Goal: Task Accomplishment & Management: Manage account settings

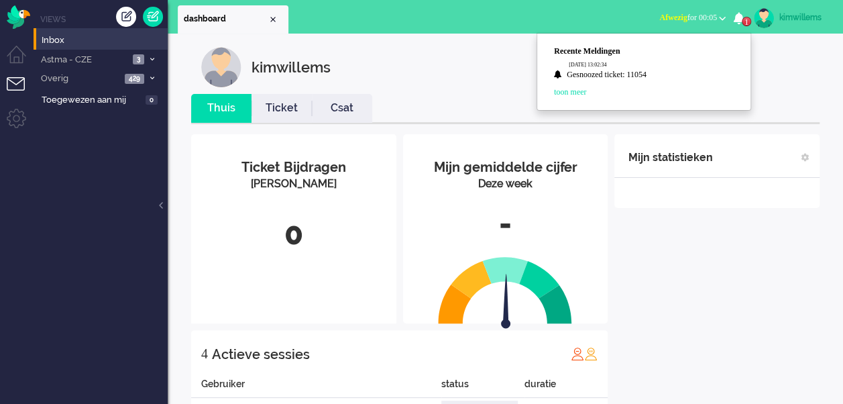
click at [50, 31] on li "Inbox" at bounding box center [101, 38] width 134 height 21
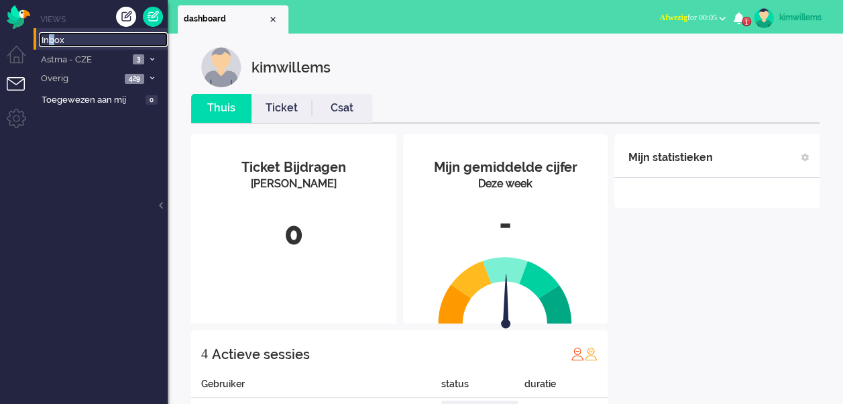
click at [47, 38] on span "Inbox" at bounding box center [105, 40] width 126 height 13
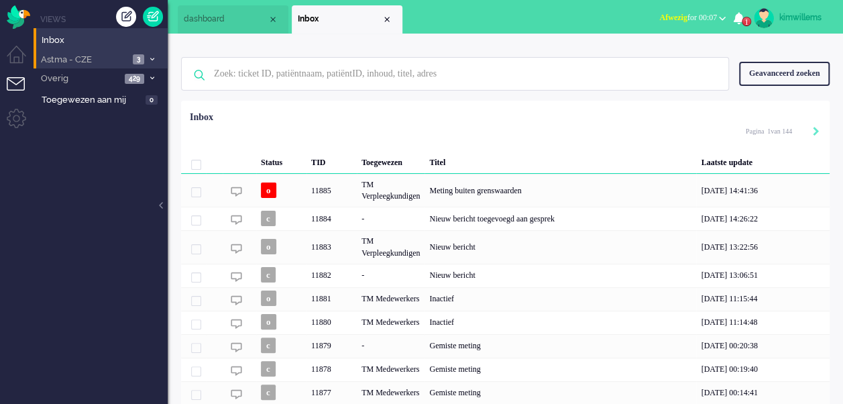
click at [62, 58] on span "Astma - CZE" at bounding box center [84, 60] width 90 height 13
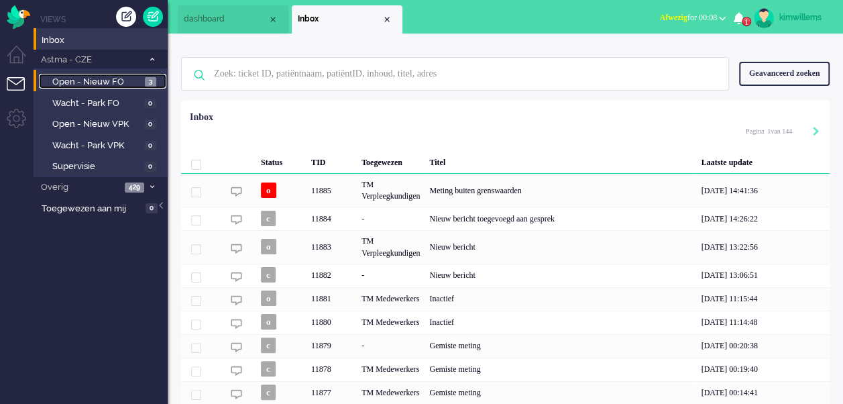
click at [99, 79] on span "Open - Nieuw FO" at bounding box center [96, 82] width 89 height 13
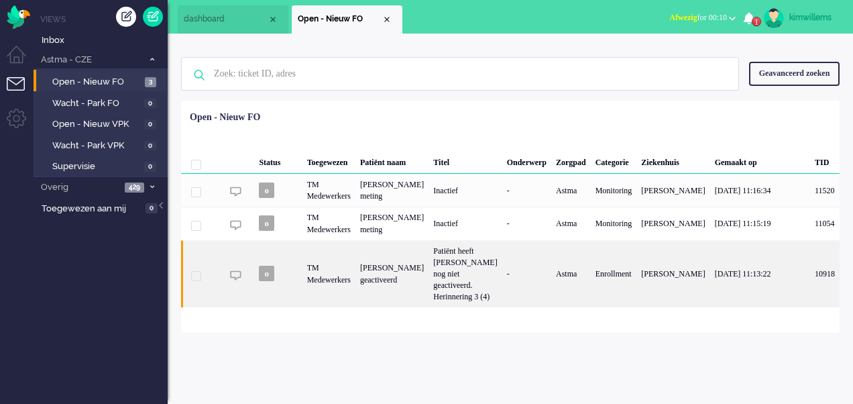
click at [398, 301] on div "[PERSON_NAME] geactiveerd" at bounding box center [391, 274] width 73 height 68
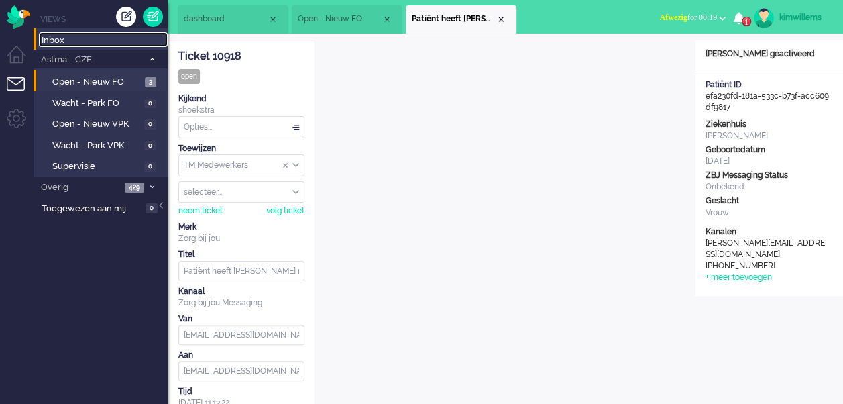
click at [58, 36] on span "Inbox" at bounding box center [105, 40] width 126 height 13
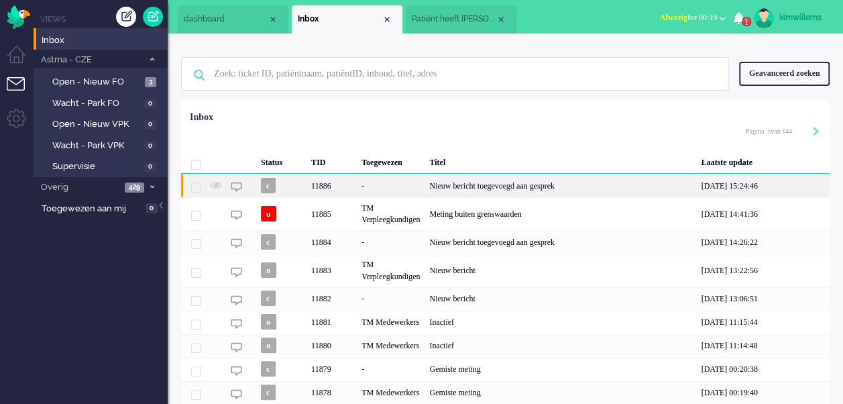
click at [507, 186] on div "Nieuw bericht toegevoegd aan gesprek" at bounding box center [559, 185] width 271 height 23
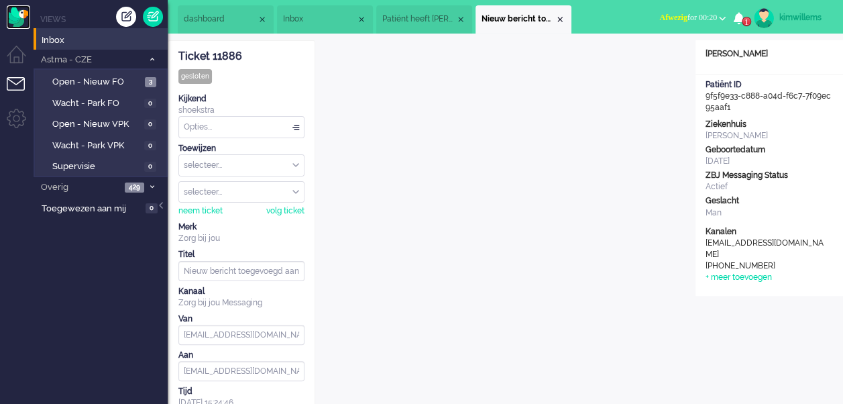
click at [11, 14] on img "Omnidesk" at bounding box center [18, 16] width 23 height 23
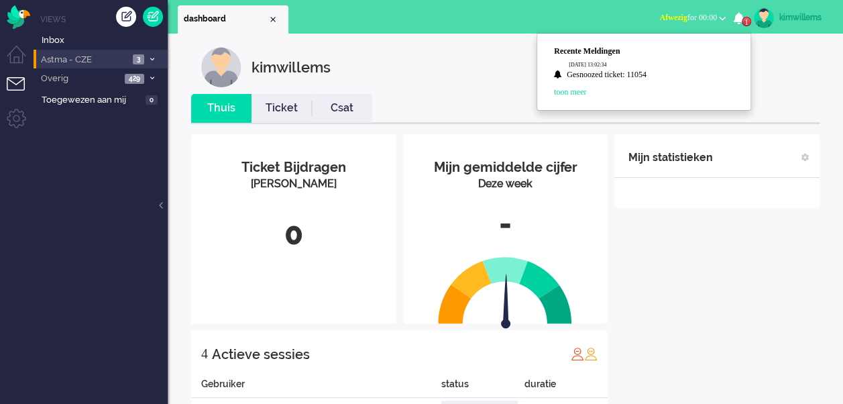
click at [119, 52] on li "Astma - CZE 3" at bounding box center [101, 59] width 134 height 19
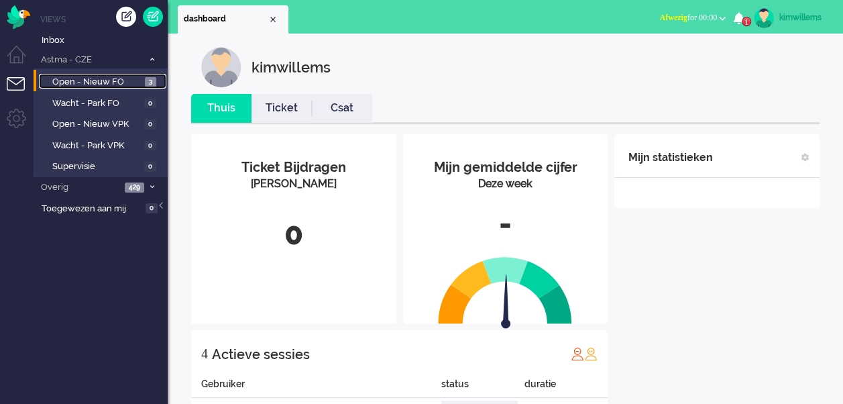
click at [125, 84] on span "Open - Nieuw FO" at bounding box center [96, 82] width 89 height 13
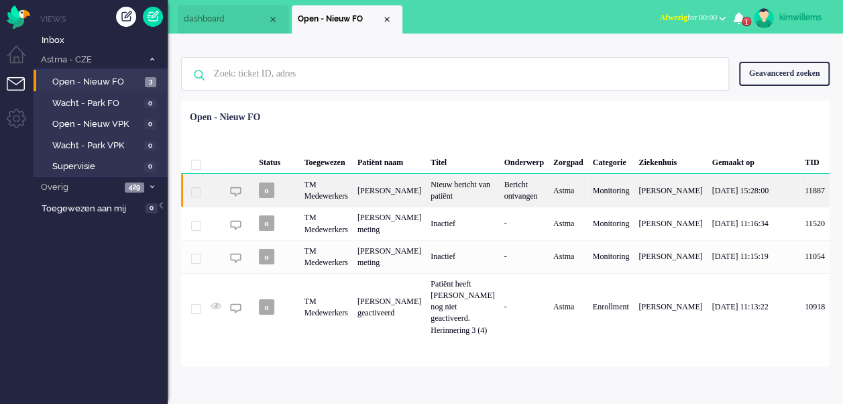
click at [406, 190] on div "[PERSON_NAME]" at bounding box center [389, 190] width 73 height 33
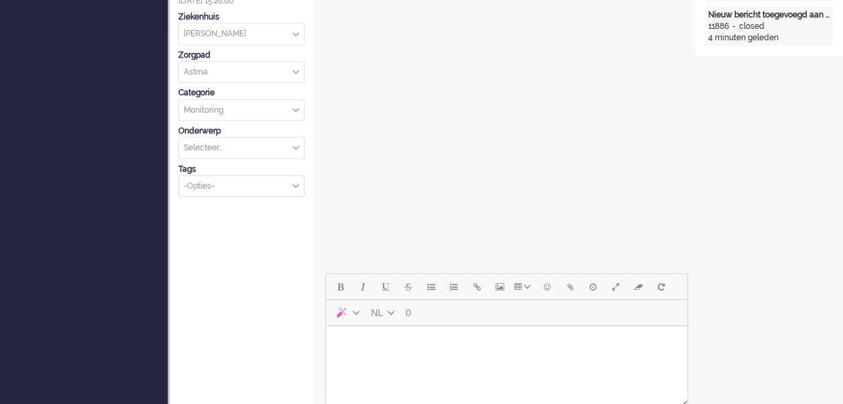
scroll to position [39, 0]
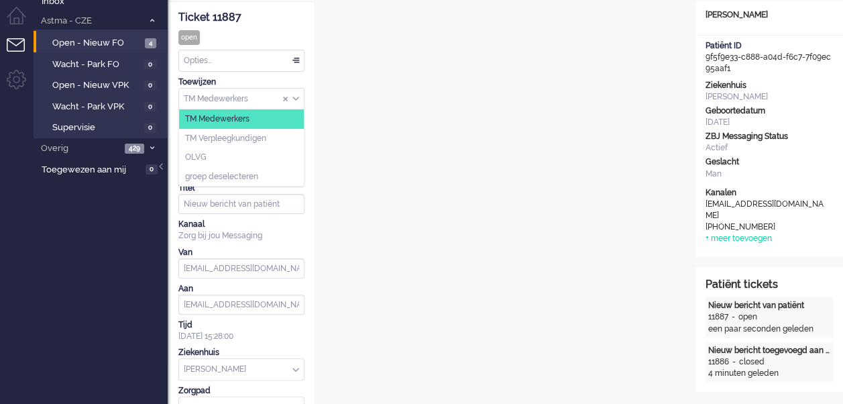
click at [296, 99] on div "TM Medewerkers" at bounding box center [241, 98] width 125 height 21
click at [298, 136] on li "TM Verpleegkundigen" at bounding box center [241, 138] width 125 height 19
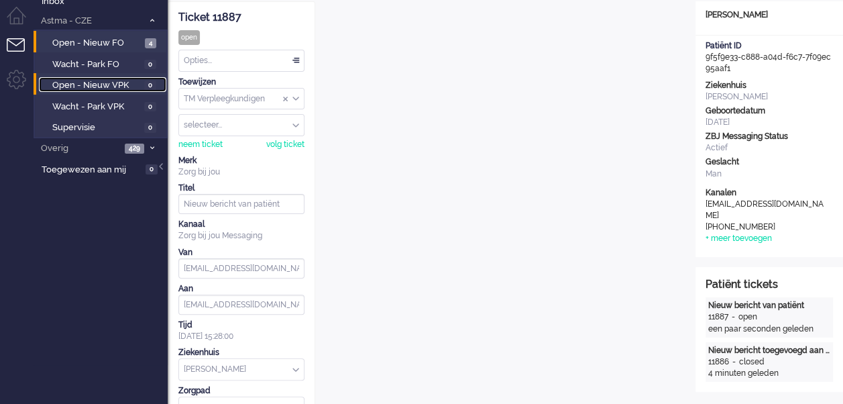
click at [107, 83] on span "Open - Nieuw VPK" at bounding box center [96, 85] width 88 height 13
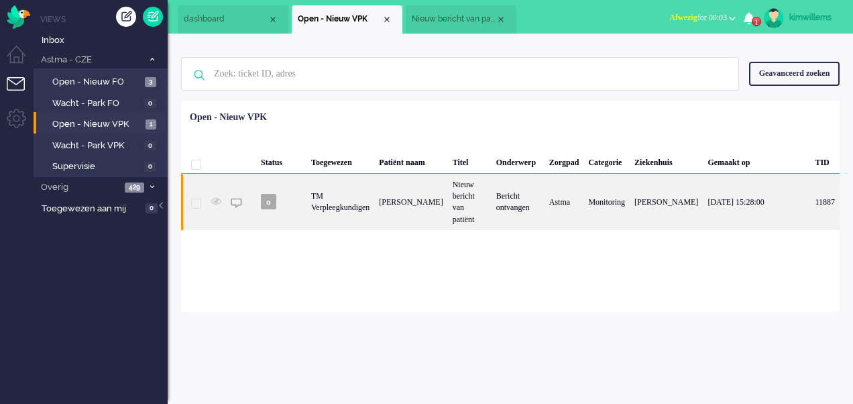
click at [515, 219] on div "Bericht ontvangen" at bounding box center [517, 202] width 53 height 56
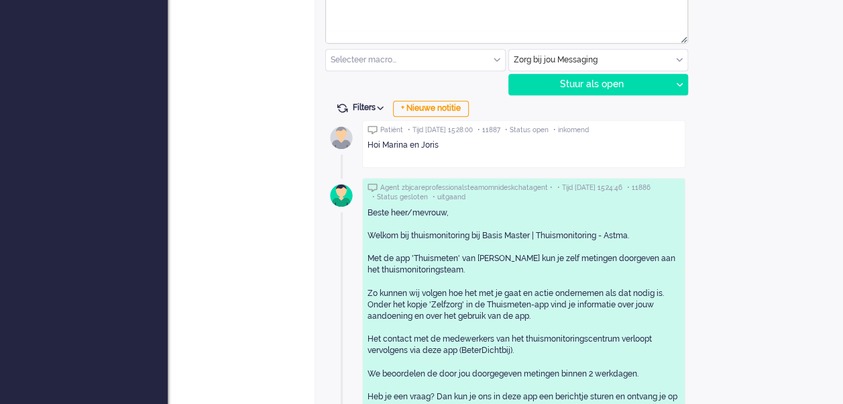
scroll to position [469, 0]
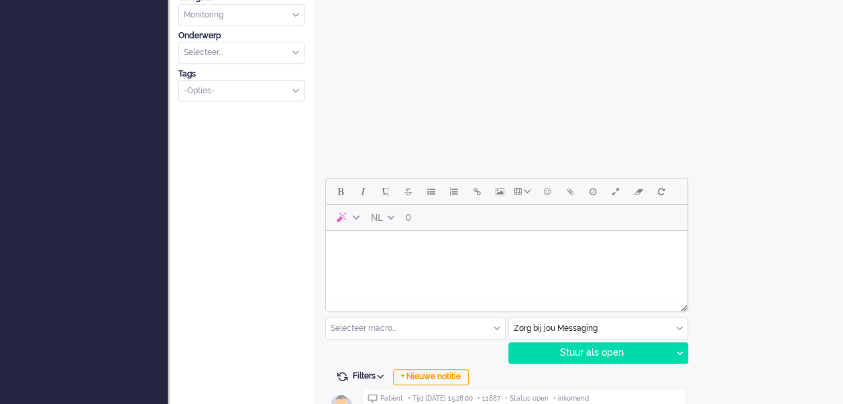
click at [451, 265] on html at bounding box center [506, 248] width 361 height 34
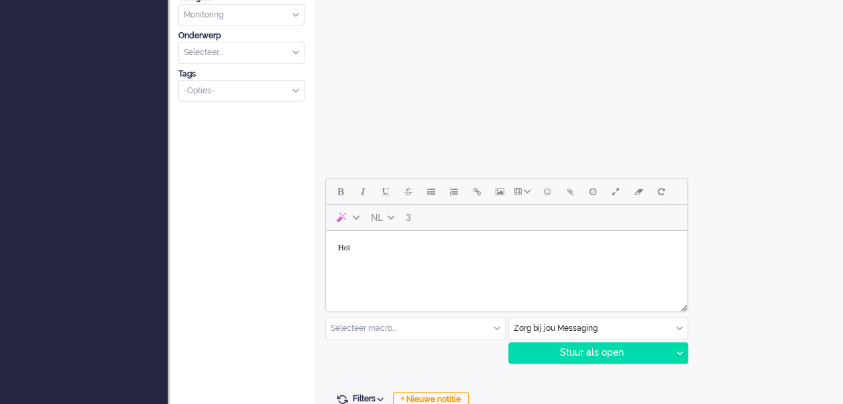
click at [484, 334] on input "text" at bounding box center [415, 328] width 179 height 21
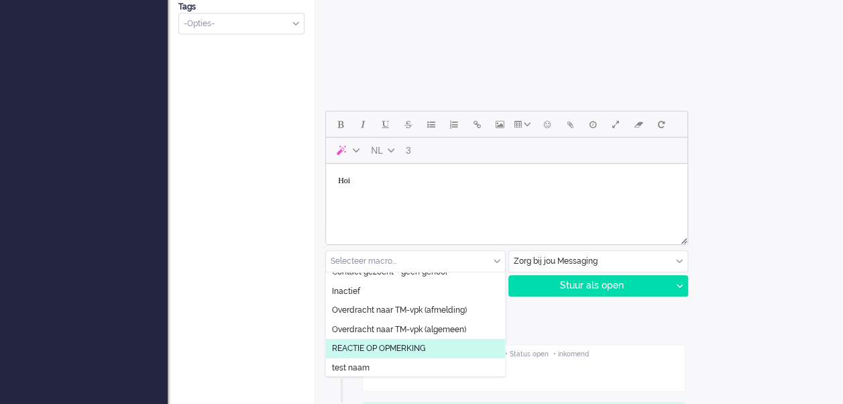
scroll to position [134, 0]
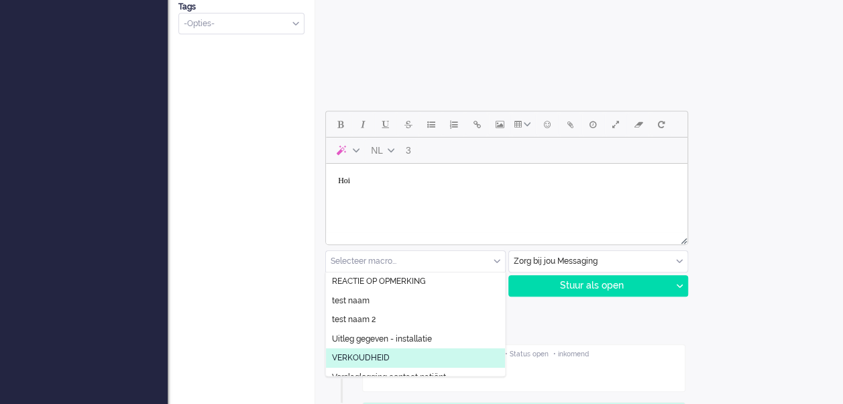
click at [467, 348] on li "VERKOUDHEID" at bounding box center [415, 357] width 179 height 19
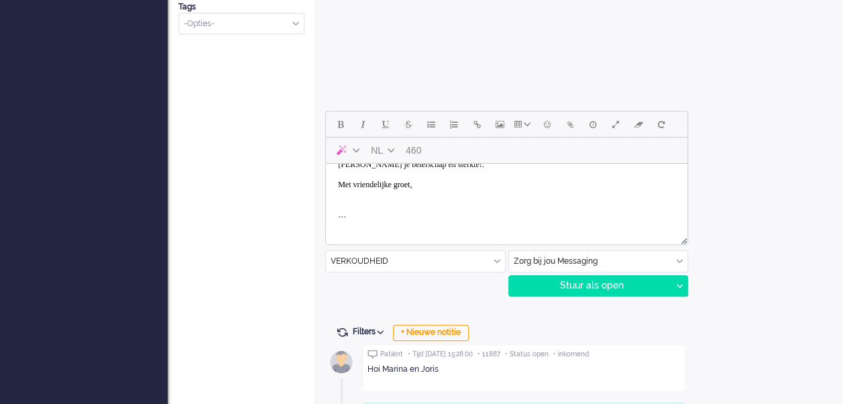
scroll to position [0, 0]
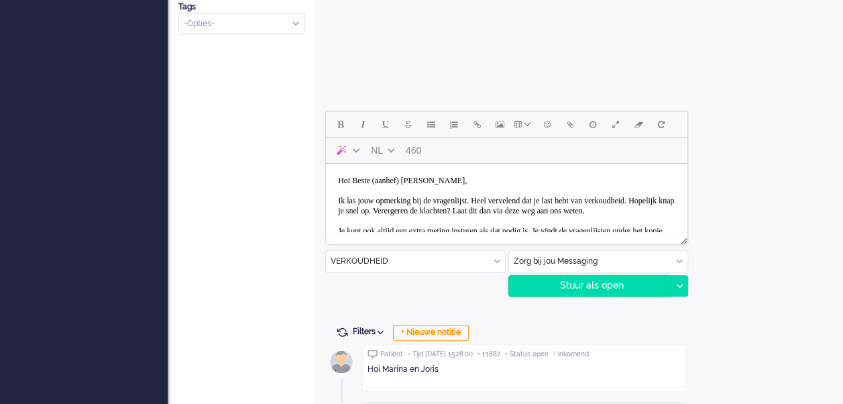
click at [654, 284] on div "Stuur als open" at bounding box center [590, 286] width 162 height 20
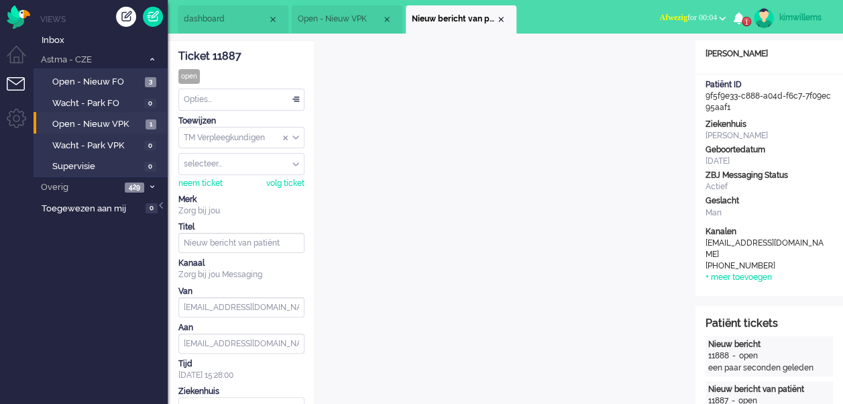
click at [243, 99] on div "Opties..." at bounding box center [241, 99] width 125 height 21
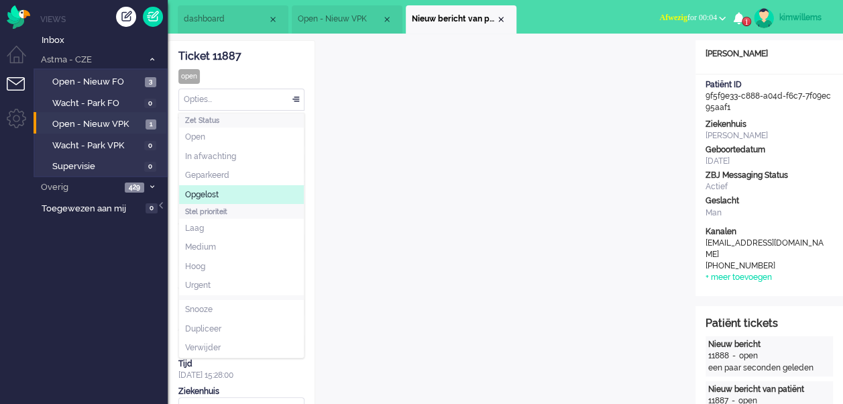
click at [228, 191] on li "Opgelost" at bounding box center [241, 194] width 125 height 19
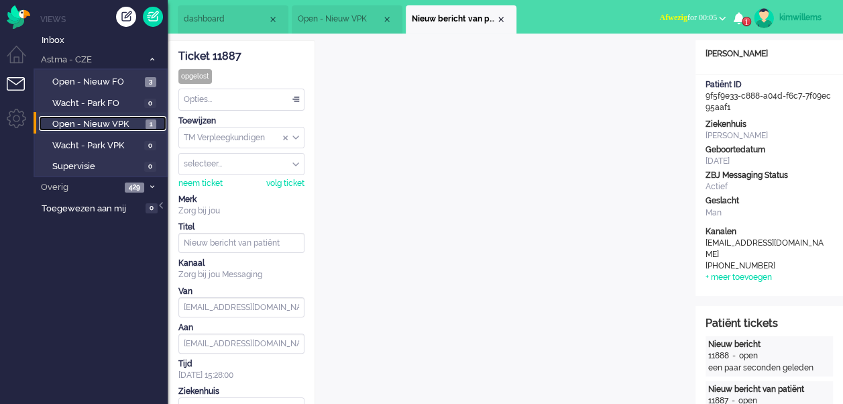
click at [130, 125] on span "Open - Nieuw VPK" at bounding box center [97, 124] width 90 height 13
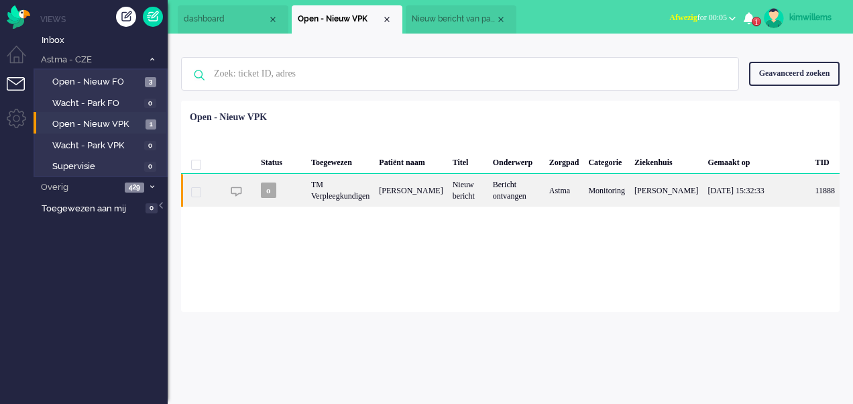
click at [466, 198] on div "Nieuw bericht" at bounding box center [468, 190] width 40 height 33
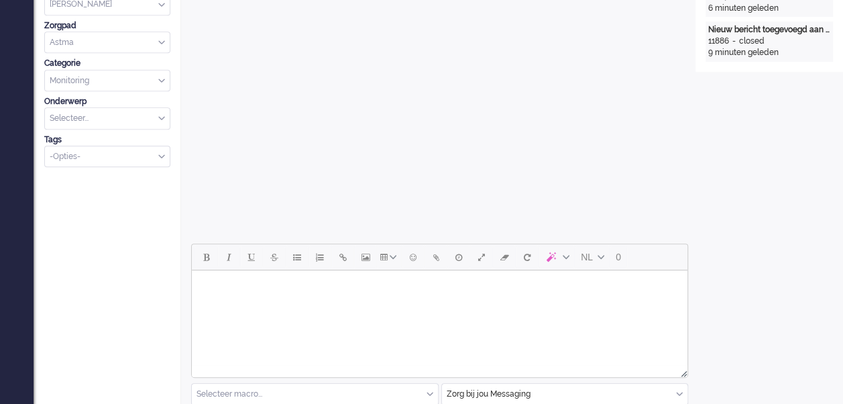
scroll to position [1, 0]
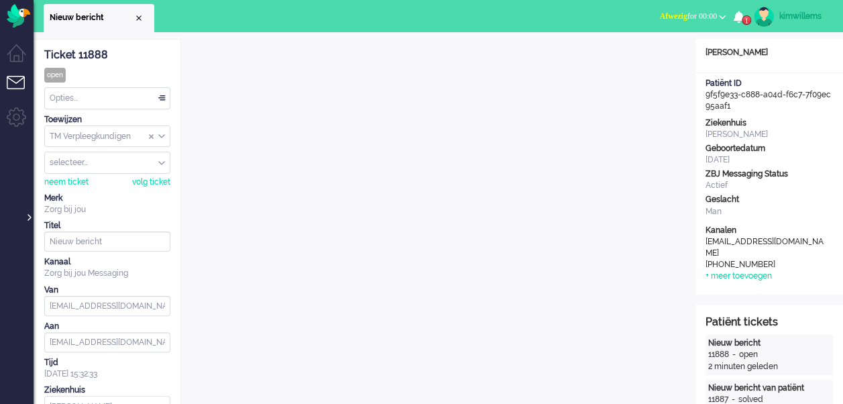
click at [26, 217] on div at bounding box center [28, 210] width 7 height 20
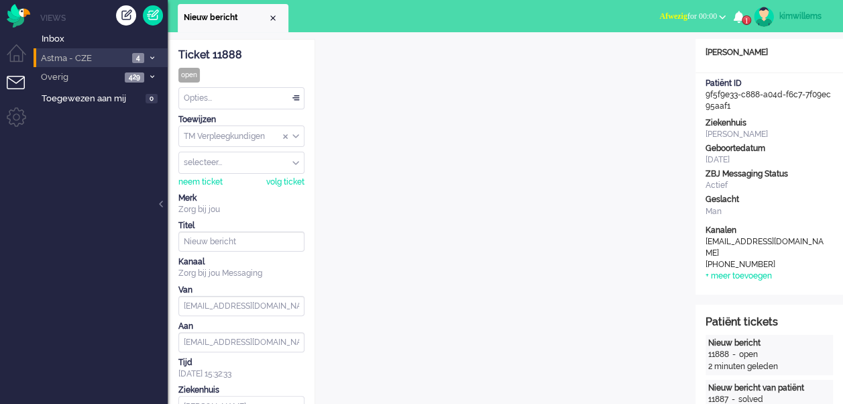
click at [151, 58] on icon at bounding box center [152, 58] width 4 height 5
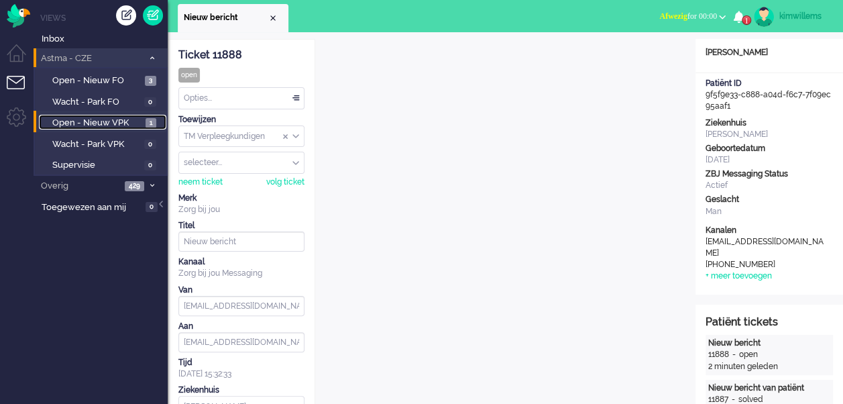
click at [138, 119] on span "Open - Nieuw VPK" at bounding box center [97, 123] width 90 height 13
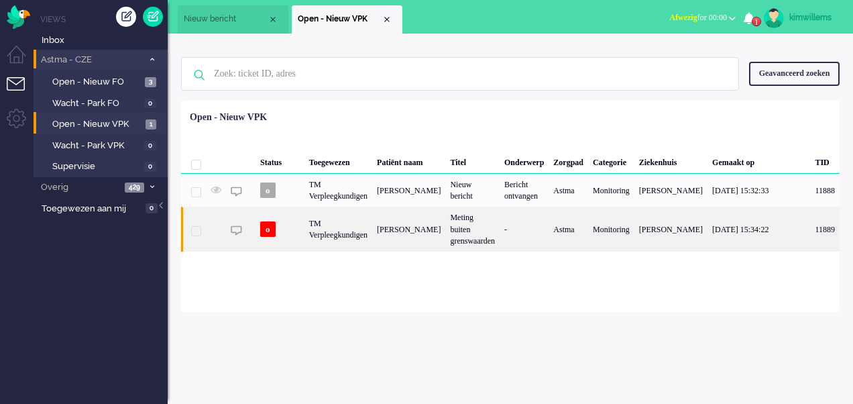
click at [385, 233] on div "[PERSON_NAME]" at bounding box center [408, 228] width 73 height 44
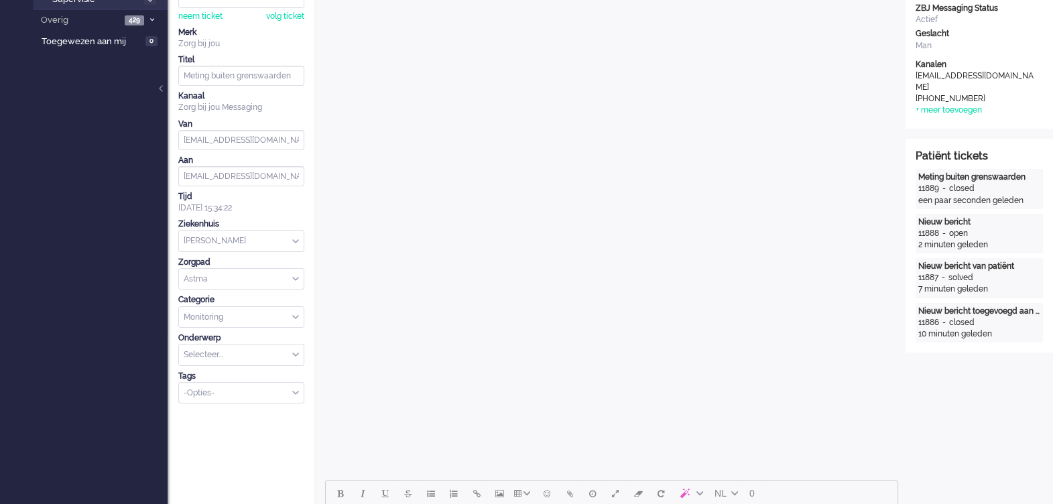
scroll to position [251, 0]
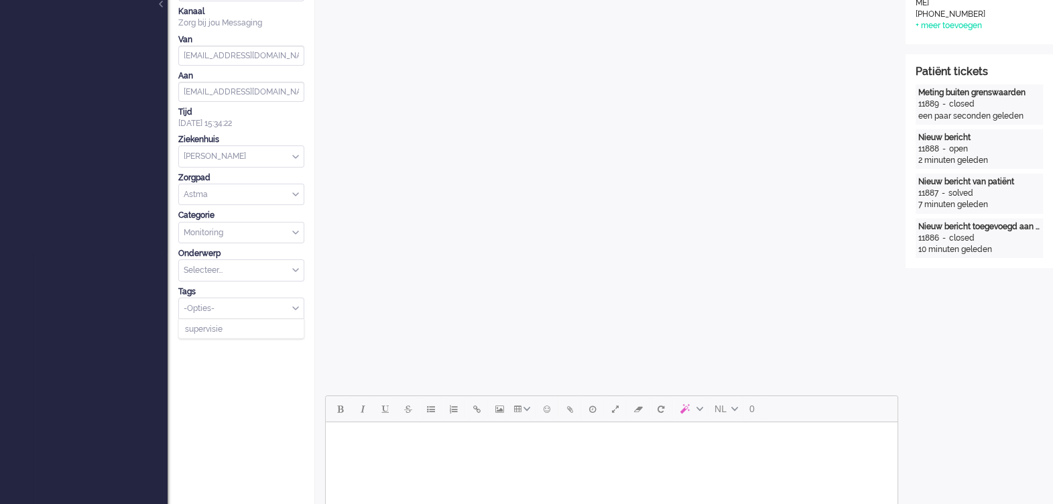
click at [235, 241] on div "Select Tags" at bounding box center [235, 309] width 113 height 14
click at [221, 241] on span "supervisie" at bounding box center [204, 328] width 38 height 11
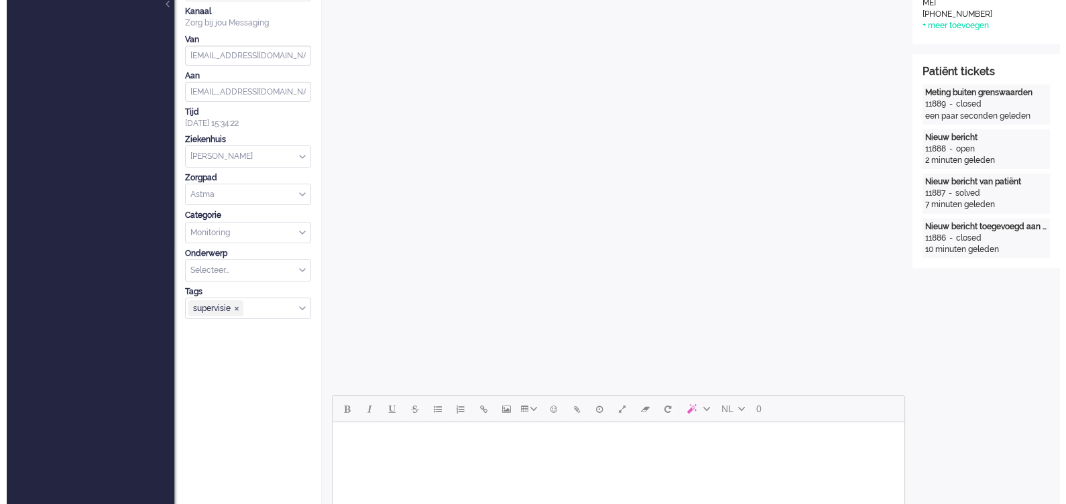
scroll to position [0, 0]
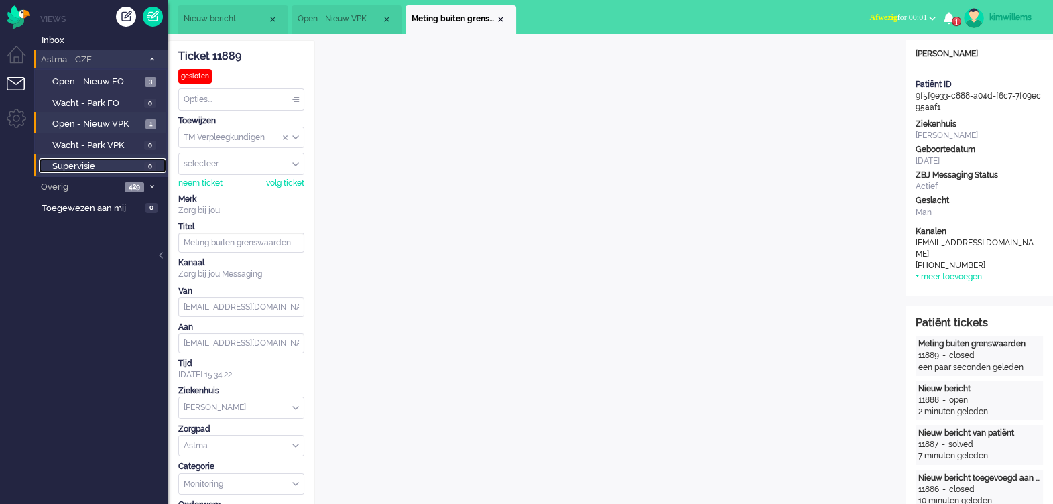
click at [127, 167] on span "Supervisie" at bounding box center [96, 166] width 88 height 13
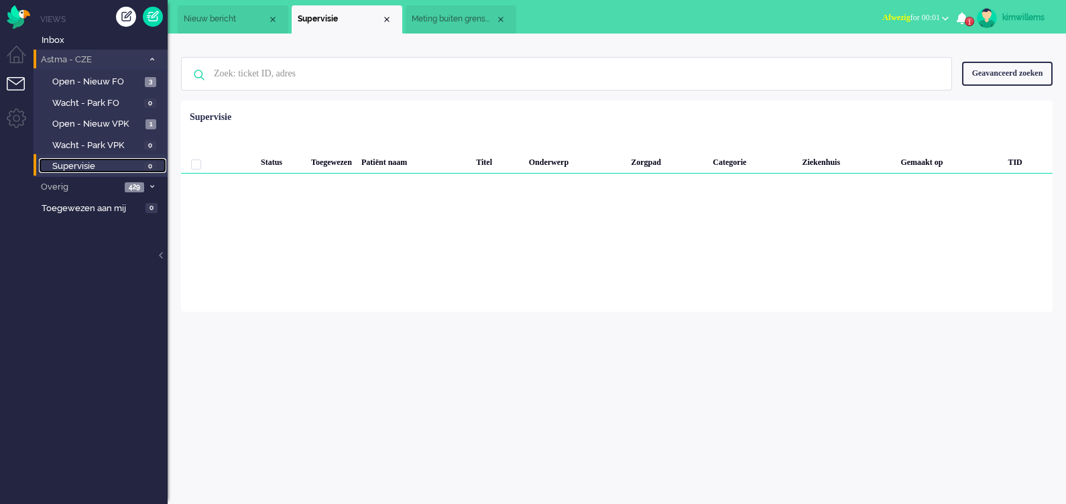
click at [111, 168] on span "Supervisie" at bounding box center [96, 166] width 88 height 13
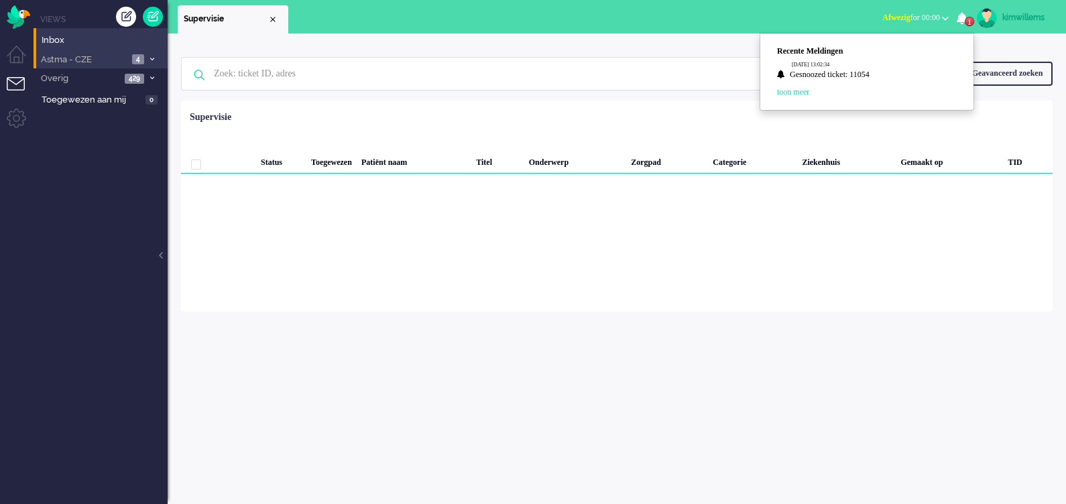
click at [145, 62] on li "Astma - CZE 4" at bounding box center [101, 59] width 134 height 19
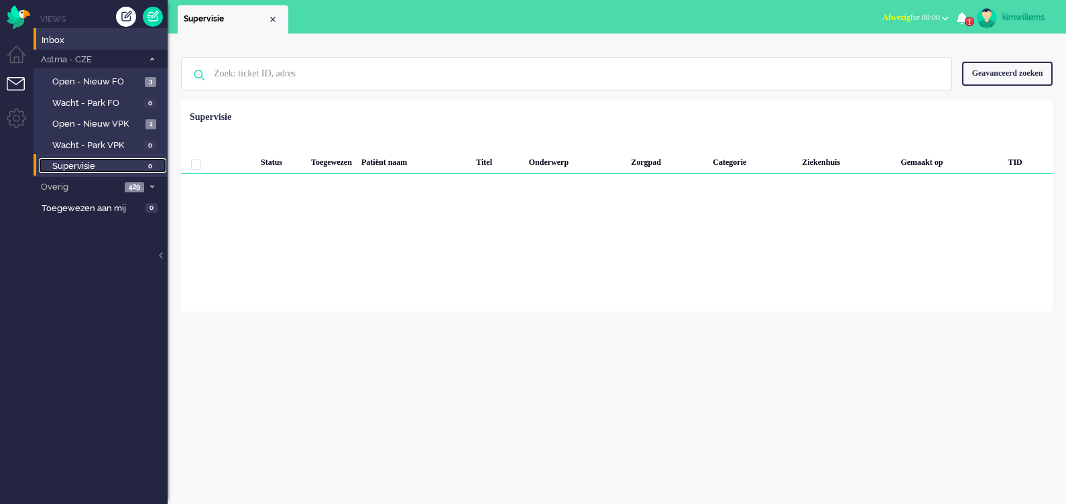
click at [141, 164] on link "Supervisie 0" at bounding box center [102, 165] width 127 height 15
click at [130, 76] on span "Open - Nieuw FO" at bounding box center [96, 82] width 89 height 13
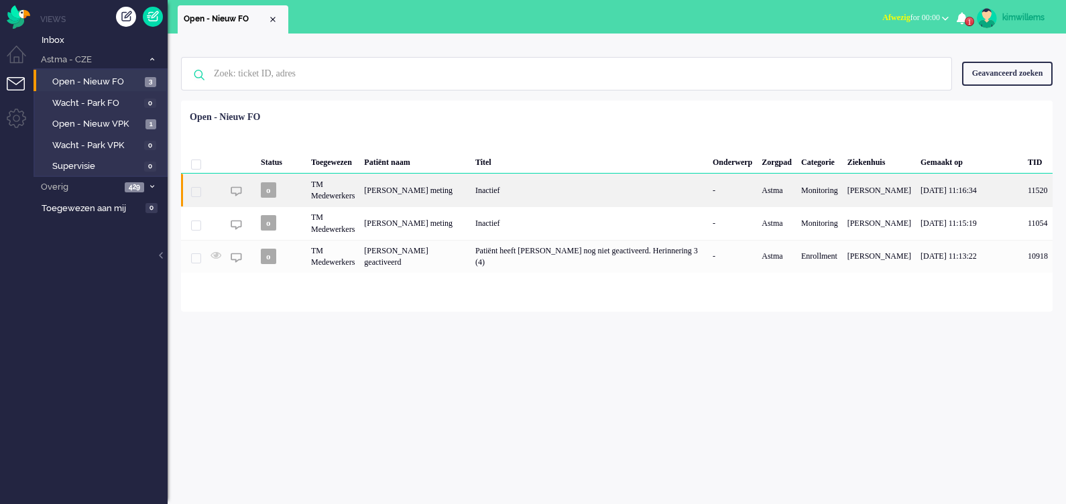
click at [374, 189] on div "Sophie Gemiste meting" at bounding box center [414, 190] width 111 height 33
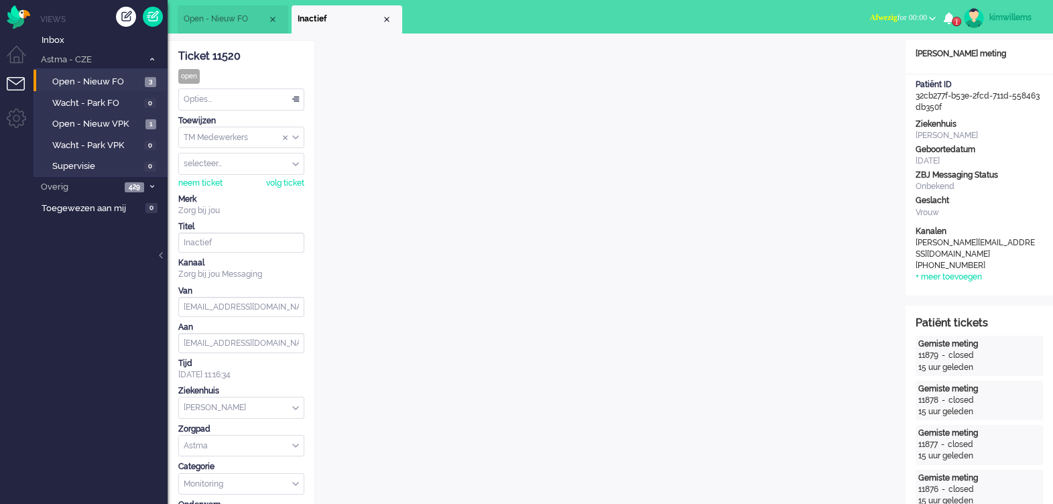
click at [253, 97] on div "Opties..." at bounding box center [241, 99] width 125 height 21
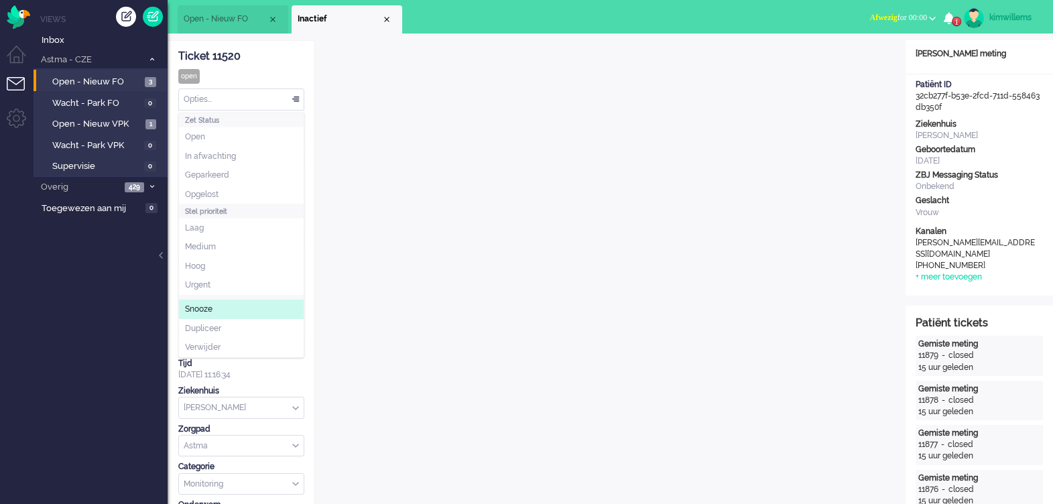
click at [218, 312] on li "Snooze" at bounding box center [241, 309] width 125 height 19
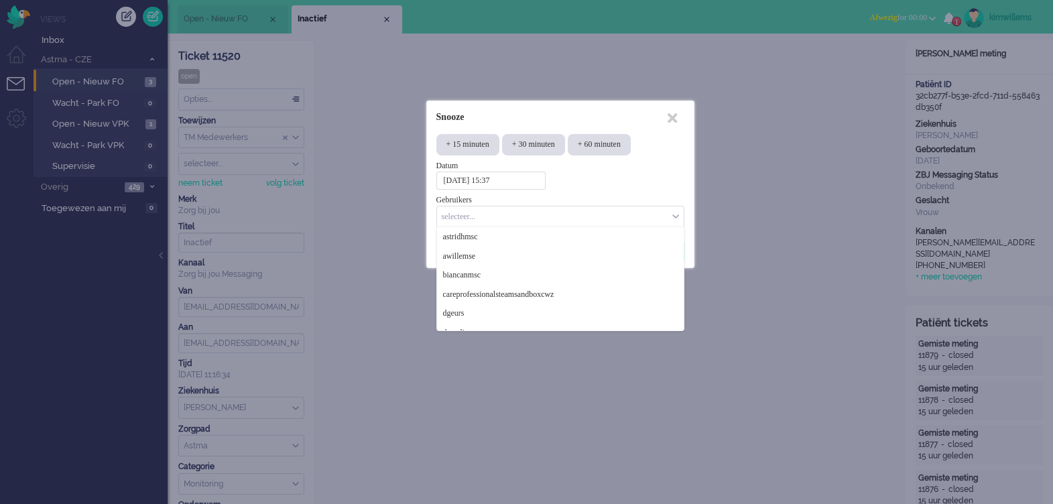
click at [481, 221] on div "Select User" at bounding box center [554, 217] width 235 height 14
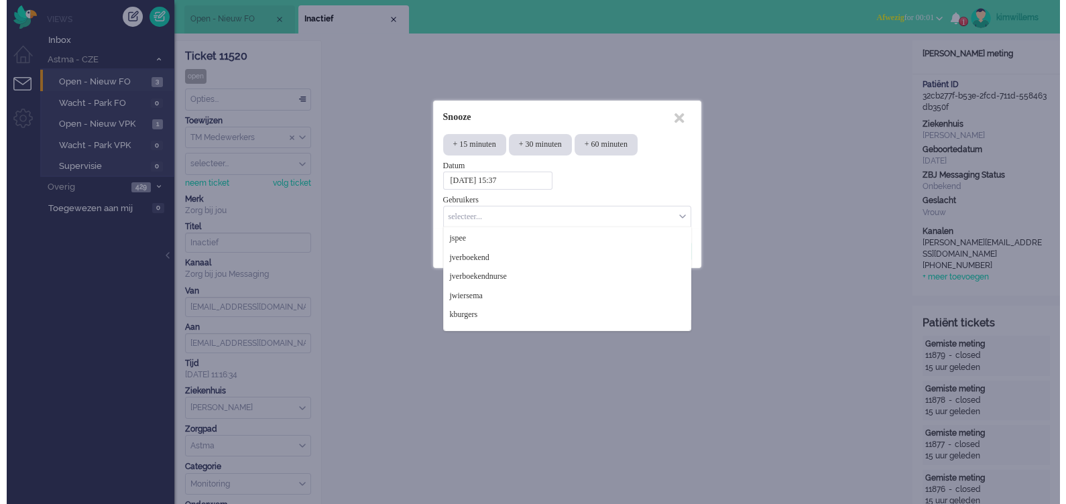
scroll to position [503, 0]
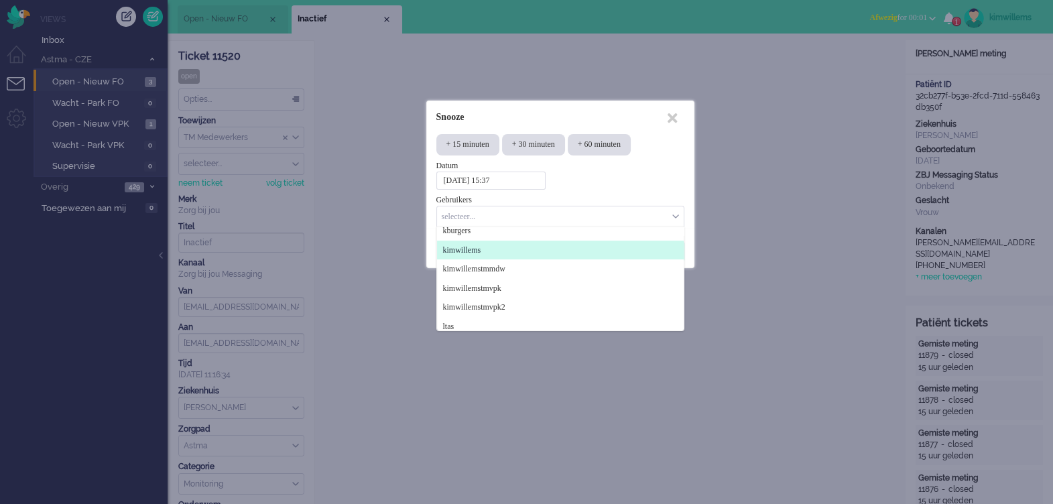
click at [558, 252] on li "kimwillems" at bounding box center [560, 250] width 247 height 19
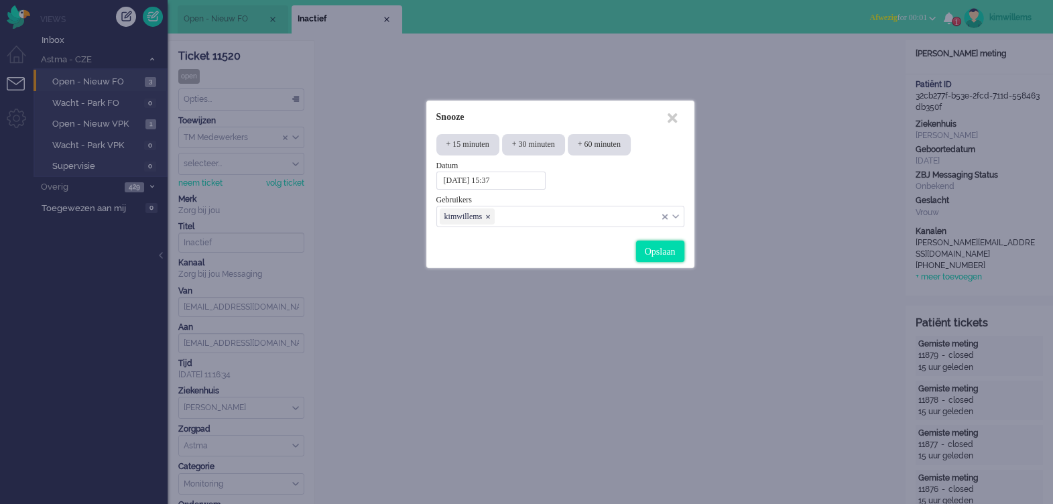
click at [660, 250] on div "Opslaan" at bounding box center [660, 251] width 48 height 21
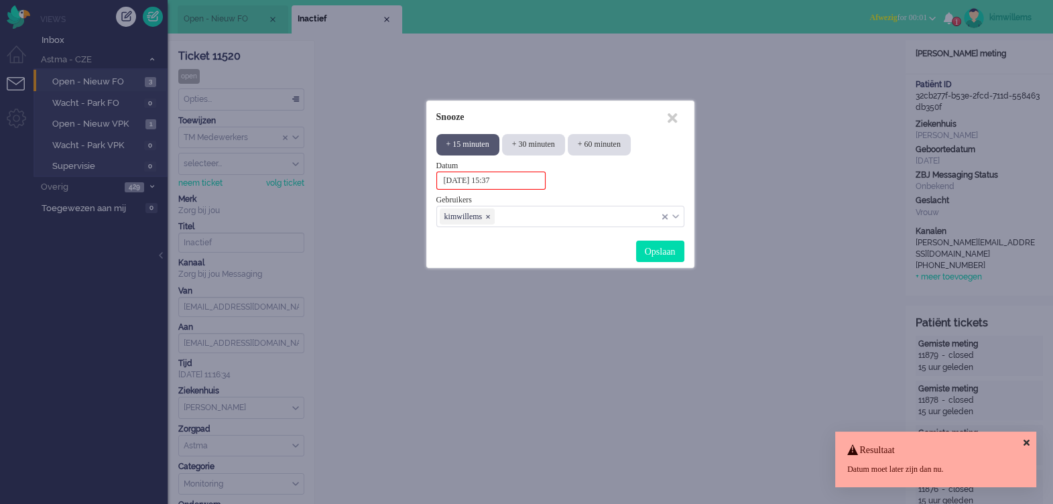
click at [492, 153] on div "+ 15 minuten" at bounding box center [467, 144] width 63 height 21
type input "2025-09-09 15:52"
click at [670, 248] on div "Opslaan" at bounding box center [660, 251] width 48 height 21
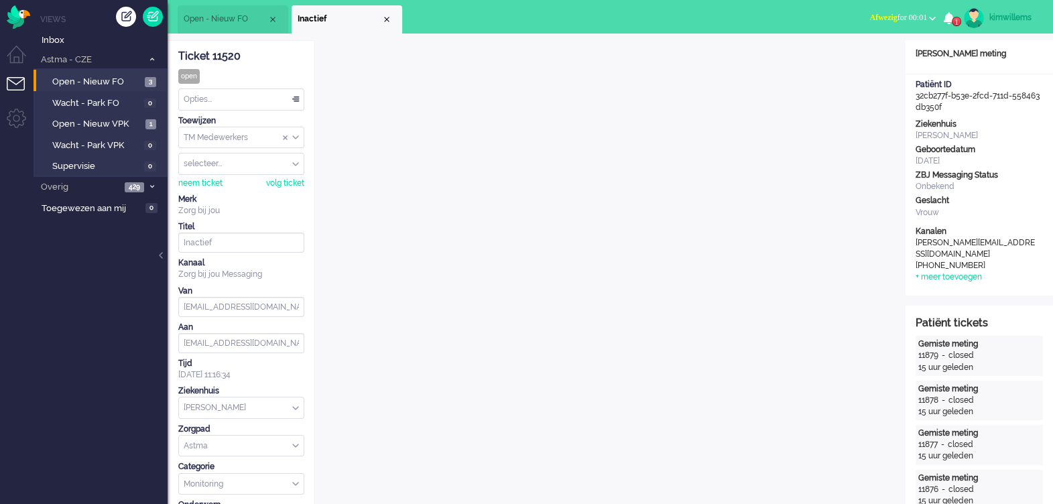
click at [952, 17] on icon "1" at bounding box center [949, 18] width 11 height 12
click at [796, 87] on link "toon meer" at bounding box center [780, 91] width 32 height 9
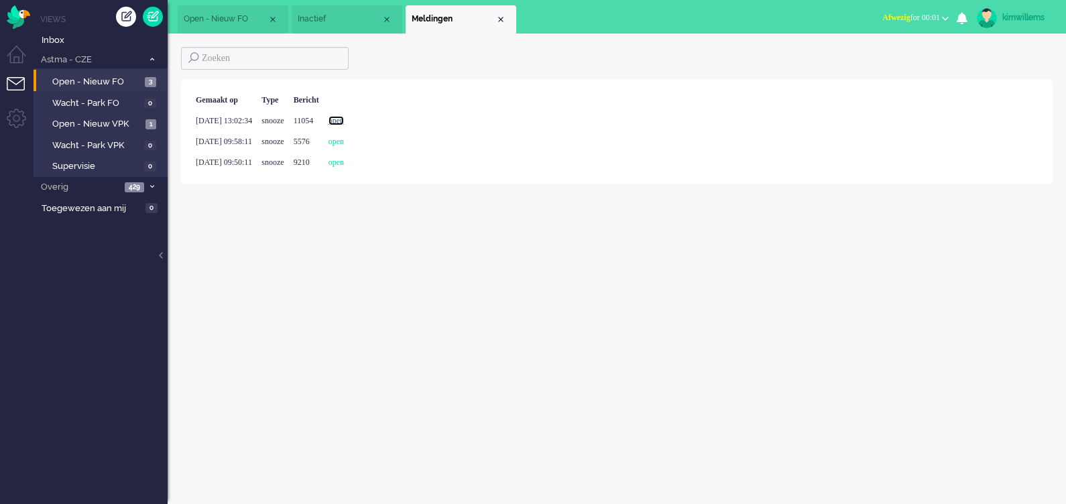
click at [344, 116] on link "open" at bounding box center [335, 120] width 15 height 9
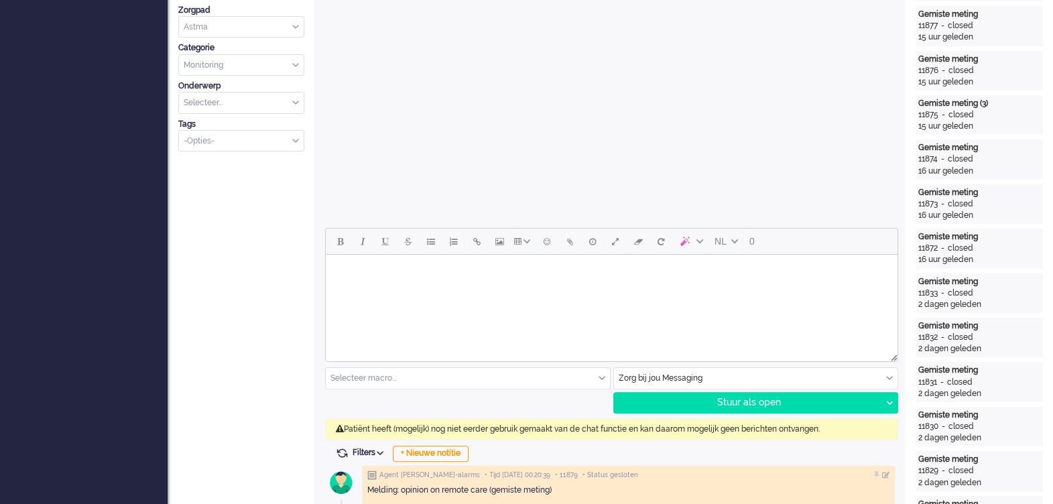
scroll to position [503, 0]
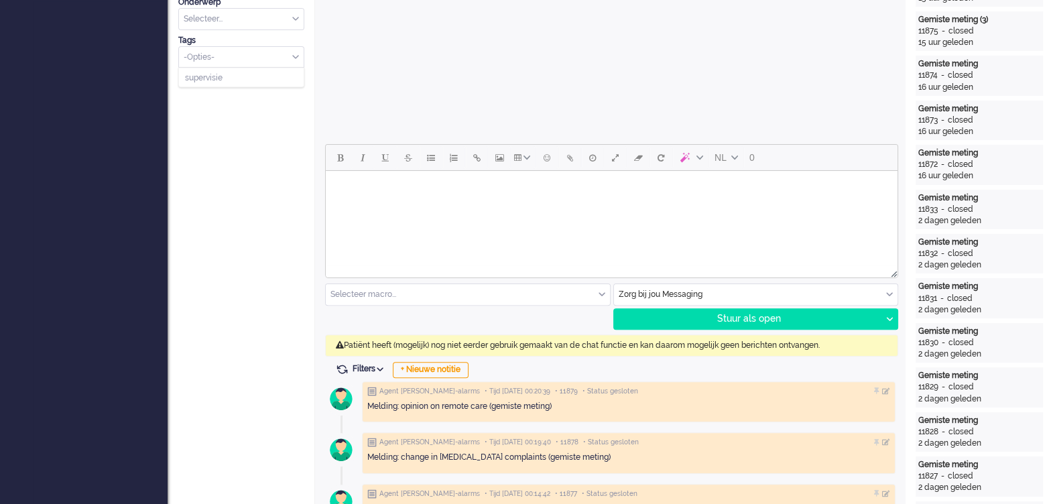
click at [242, 59] on input "Select Tags" at bounding box center [236, 55] width 105 height 11
click at [228, 70] on li "supervisie" at bounding box center [241, 77] width 125 height 19
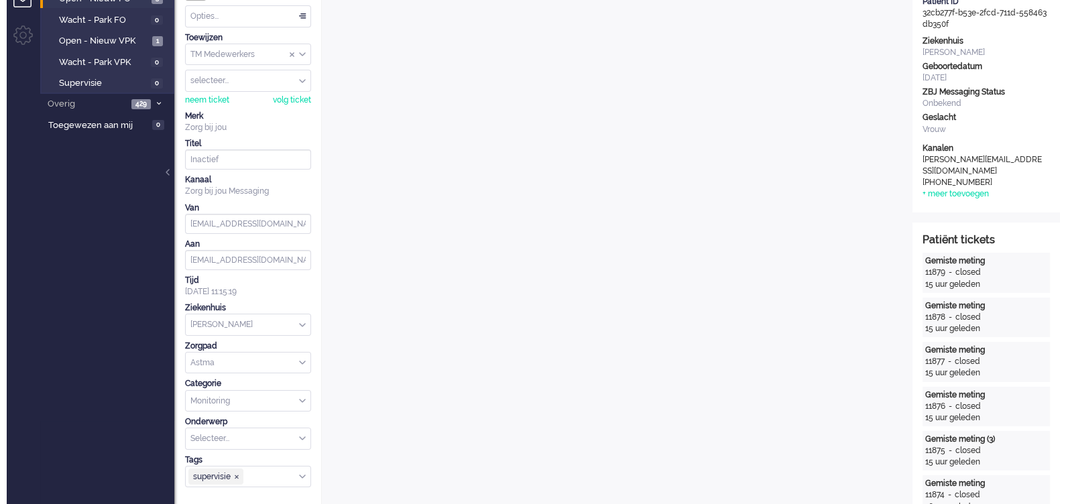
scroll to position [0, 0]
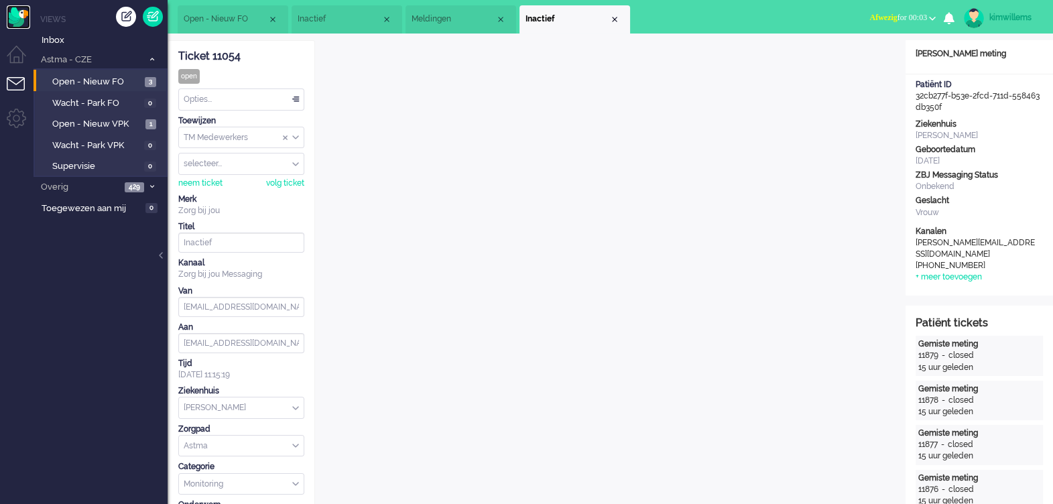
click at [21, 18] on img "Omnidesk" at bounding box center [18, 16] width 23 height 23
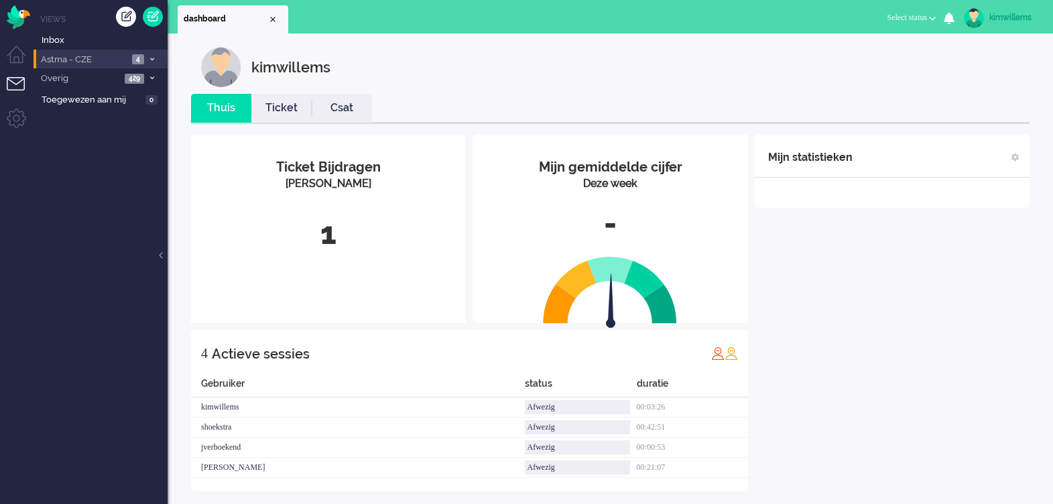
click at [107, 54] on span "Astma - CZE" at bounding box center [83, 60] width 89 height 13
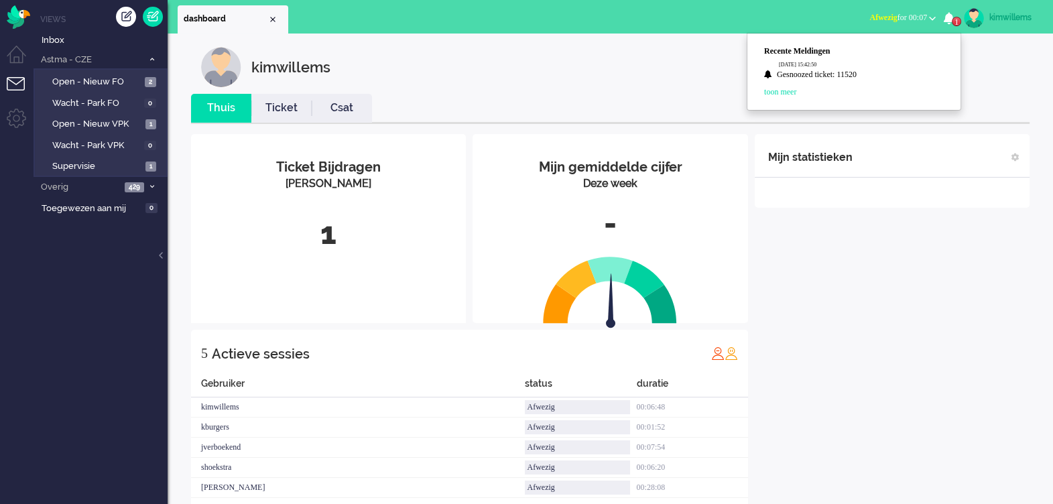
click at [1035, 17] on div "kimwillems" at bounding box center [1014, 17] width 50 height 13
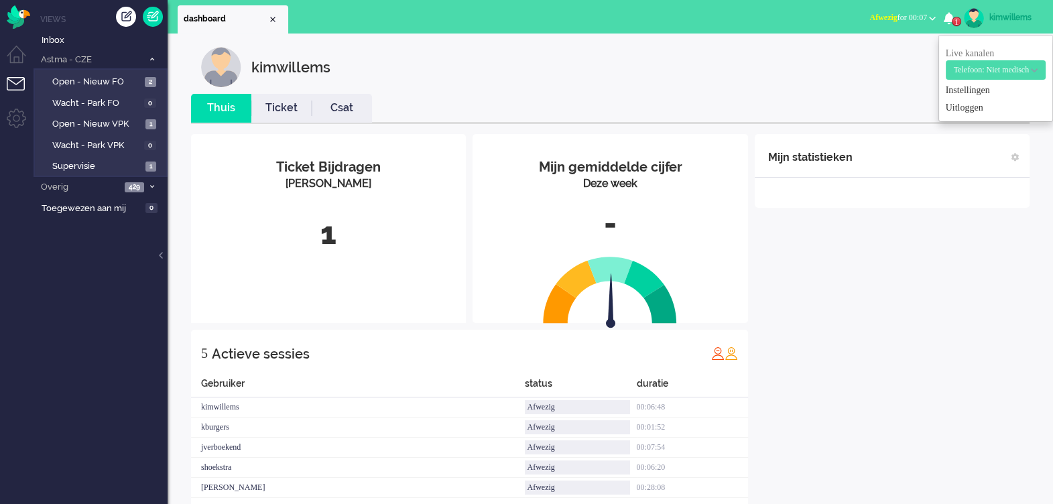
click at [947, 117] on ul "Live kanalen Telefoon: Niet medisch Telefoon: Medisch Telefoon: Niet medisch Li…" at bounding box center [995, 79] width 115 height 86
click at [946, 107] on link "Uitloggen" at bounding box center [996, 107] width 100 height 13
